Goal: Check status: Check status

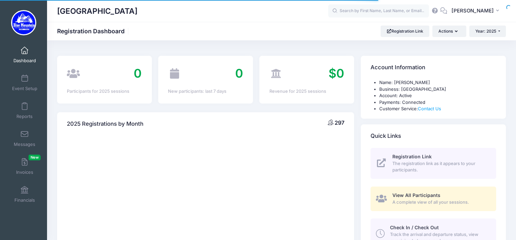
select select
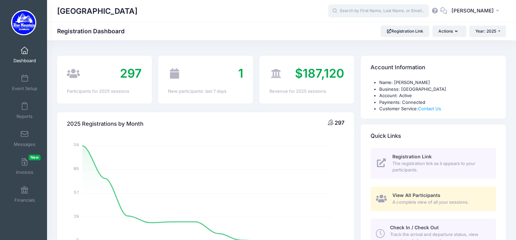
click at [358, 8] on input "text" at bounding box center [378, 10] width 101 height 13
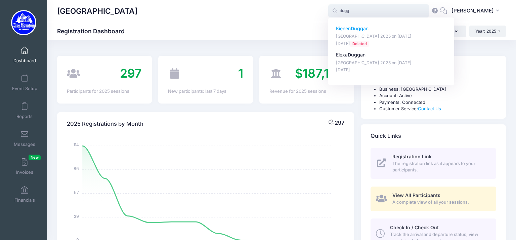
click at [347, 31] on p "Kienen Dugg an" at bounding box center [391, 28] width 111 height 7
type input "[PERSON_NAME] ([GEOGRAPHIC_DATA] 2025, [DATE])"
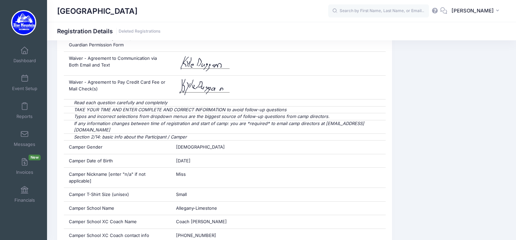
scroll to position [798, 0]
click at [137, 10] on h1 "[GEOGRAPHIC_DATA]" at bounding box center [97, 10] width 80 height 15
